Goal: Transaction & Acquisition: Download file/media

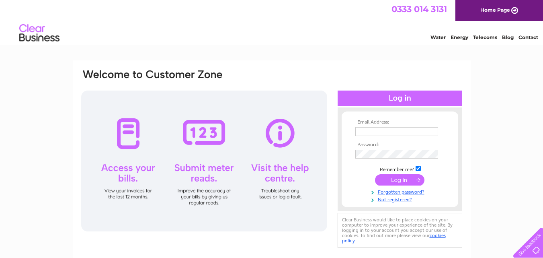
type input "[PERSON_NAME][EMAIL_ADDRESS][PERSON_NAME][DOMAIN_NAME]"
click at [407, 179] on input "submit" at bounding box center [399, 179] width 49 height 11
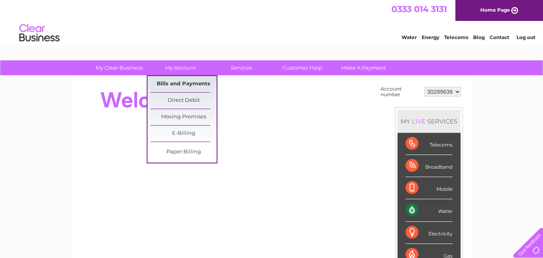
click at [169, 81] on link "Bills and Payments" at bounding box center [183, 84] width 66 height 16
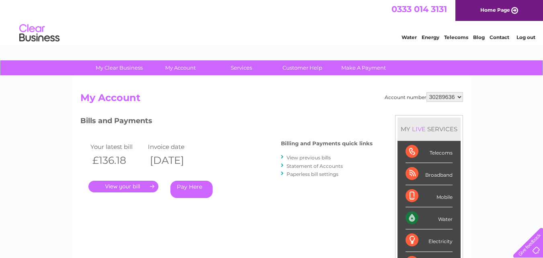
click at [143, 187] on link "." at bounding box center [123, 187] width 70 height 12
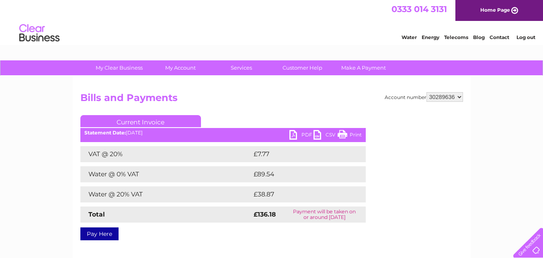
click at [306, 133] on link "PDF" at bounding box center [301, 136] width 24 height 12
